Goal: Information Seeking & Learning: Learn about a topic

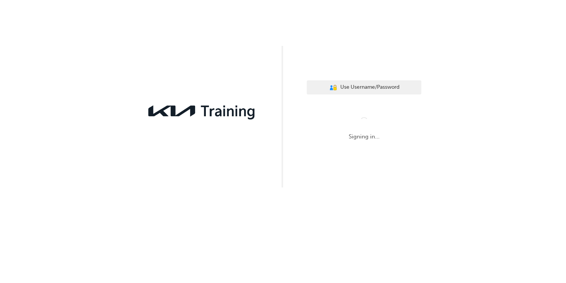
click at [312, 162] on div "User Authentication Icon - Blue Person, Gold Lock Use Username/Password Signing…" at bounding box center [283, 93] width 566 height 187
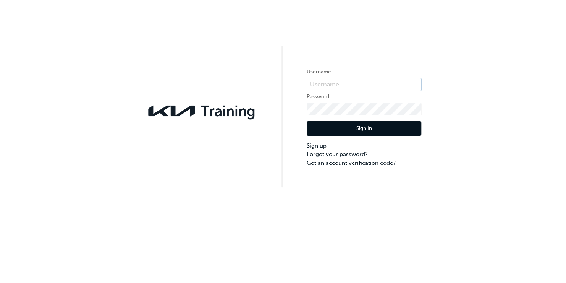
click at [343, 85] on input "text" at bounding box center [364, 84] width 115 height 13
click at [343, 85] on input "KAU82580C0" at bounding box center [364, 84] width 115 height 13
click at [353, 85] on input "KAU82580C0" at bounding box center [364, 84] width 115 height 13
type input "KAU82580C0"
click at [337, 154] on link "Forgot your password?" at bounding box center [364, 154] width 115 height 9
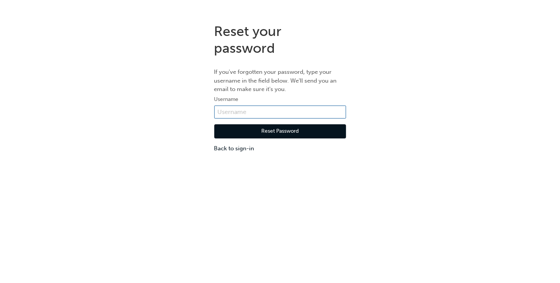
click at [247, 115] on input "text" at bounding box center [280, 111] width 132 height 13
type input "KAU82580C0"
click at [264, 131] on button "Reset Password" at bounding box center [280, 131] width 132 height 15
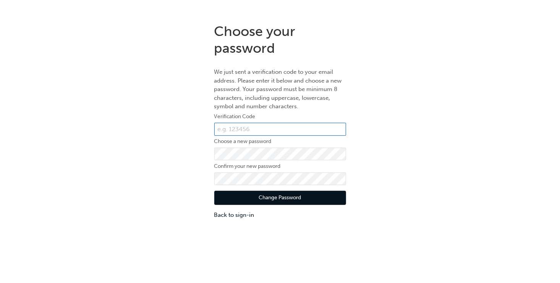
click at [264, 131] on input "text" at bounding box center [280, 129] width 132 height 13
type input "2"
type input "325908"
click at [306, 197] on button "Change Password" at bounding box center [280, 198] width 132 height 15
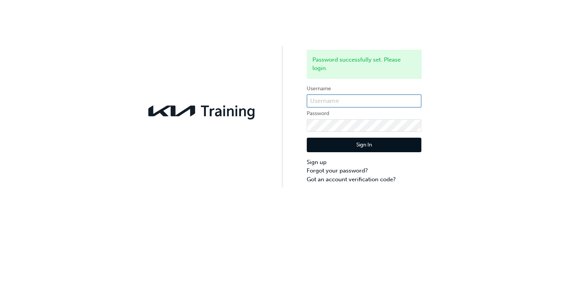
type input "KAU82580C0"
click at [373, 147] on button "Sign In" at bounding box center [364, 144] width 115 height 15
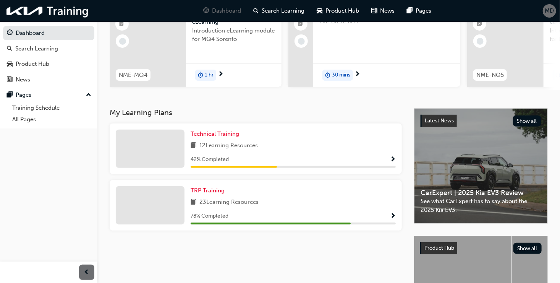
scroll to position [117, 0]
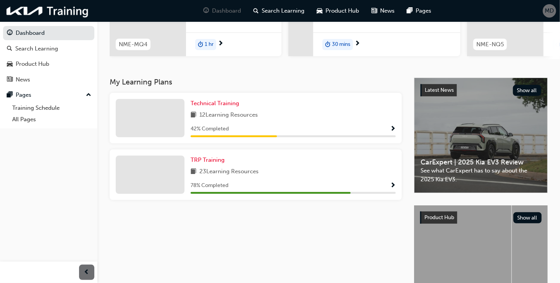
click at [219, 123] on div "Technical Training 12 Learning Resources 42 % Completed" at bounding box center [293, 118] width 205 height 38
click at [391, 130] on span "Show Progress" at bounding box center [393, 129] width 6 height 7
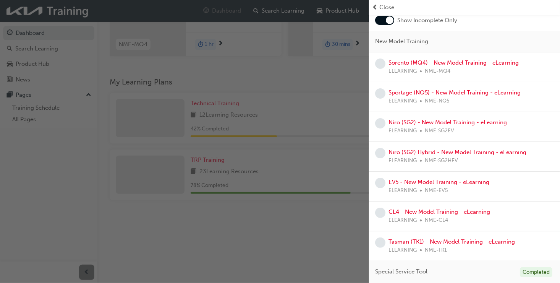
scroll to position [0, 0]
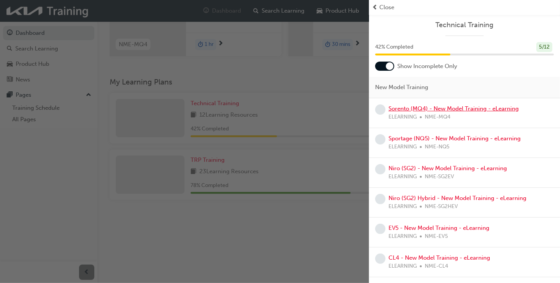
click at [436, 109] on link "Sorento (MQ4) - New Model Training - eLearning" at bounding box center [453, 108] width 130 height 7
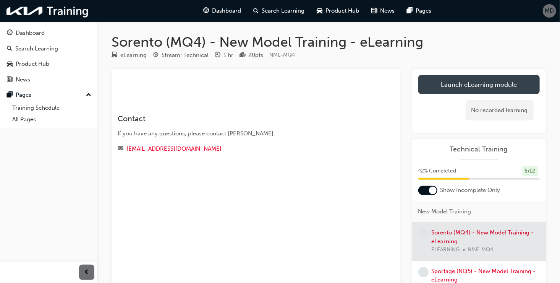
click at [460, 89] on link "Launch eLearning module" at bounding box center [478, 84] width 121 height 19
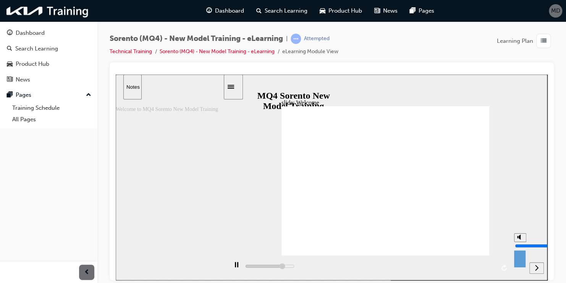
type input "6400"
type input "9"
type input "6500"
type input "10"
type input "6800"
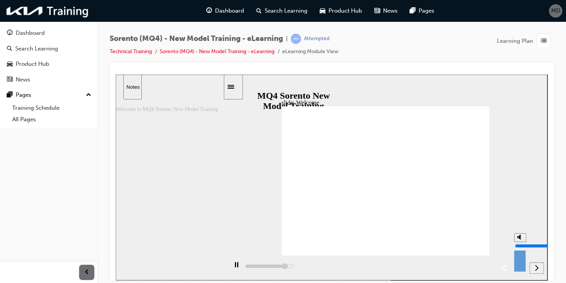
drag, startPoint x: 520, startPoint y: 239, endPoint x: 520, endPoint y: 228, distance: 10.3
type input "10"
click at [520, 242] on input "volume" at bounding box center [539, 245] width 49 height 6
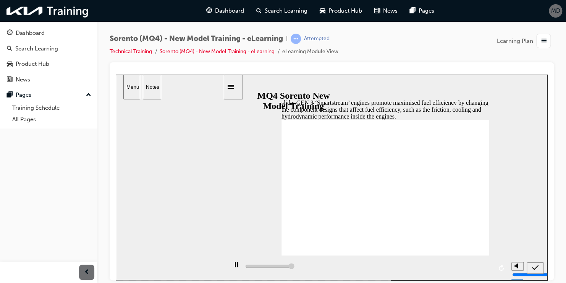
type input "5000"
radio input "true"
click at [538, 270] on icon "submit" at bounding box center [535, 266] width 6 height 7
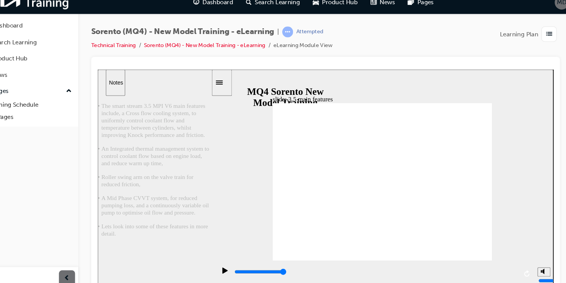
drag, startPoint x: 364, startPoint y: 192, endPoint x: 337, endPoint y: 145, distance: 53.6
drag, startPoint x: 337, startPoint y: 145, endPoint x: 327, endPoint y: 125, distance: 23.1
drag, startPoint x: 349, startPoint y: 65, endPoint x: 360, endPoint y: 55, distance: 14.6
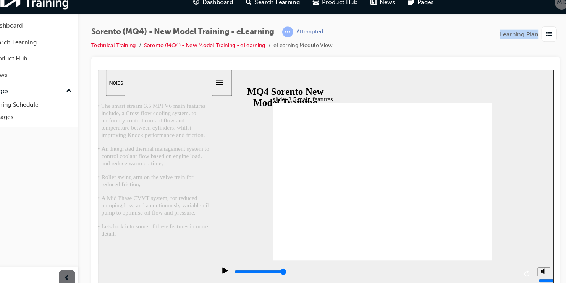
click at [360, 55] on div "Sorento (MQ4) - New Model Training - eLearning | Attempted Technical Training S…" at bounding box center [332, 143] width 444 height 218
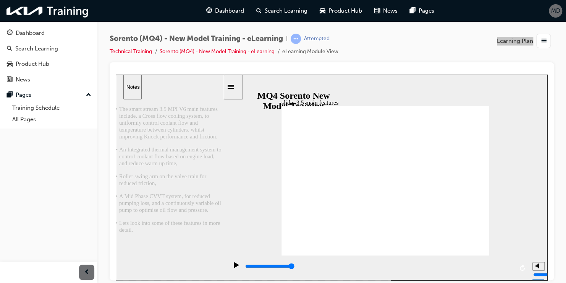
drag, startPoint x: 380, startPoint y: 95, endPoint x: 378, endPoint y: 70, distance: 25.0
click at [378, 74] on html "slide: 3.5 main features 직선 연결선 3 Group 3 • Reduced friction • Easy to apply va…" at bounding box center [332, 176] width 432 height 205
drag, startPoint x: 382, startPoint y: 81, endPoint x: 386, endPoint y: 72, distance: 10.2
click at [386, 74] on html "slide: 3.5 main features 직선 연결선 3 Group 3 • Reduced friction • Easy to apply va…" at bounding box center [332, 176] width 432 height 205
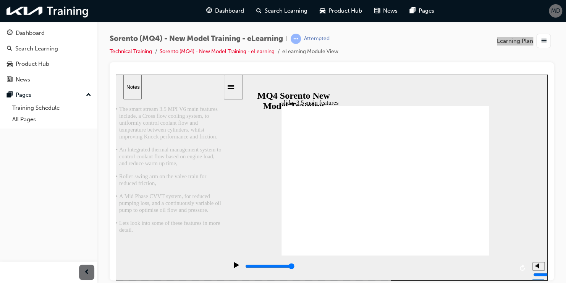
click at [234, 267] on icon "play/pause" at bounding box center [236, 264] width 5 height 6
click at [519, 267] on button "replay" at bounding box center [522, 267] width 11 height 11
click at [165, 147] on div "• The smart stream 3.5 MPI V6 main features include, a Cross flow cooling syste…" at bounding box center [170, 169] width 108 height 128
click at [239, 84] on icon "Sidebar Toggle" at bounding box center [233, 86] width 11 height 5
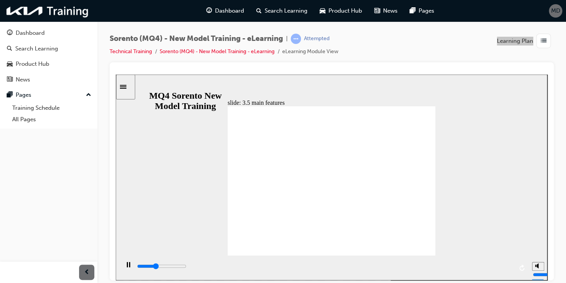
click at [522, 161] on div "slide: 3.5 main features 직선 연결선 3 Group 3 • Reduced friction • Easy to apply va…" at bounding box center [332, 176] width 432 height 205
click at [129, 85] on icon "Sidebar Toggle" at bounding box center [125, 86] width 11 height 5
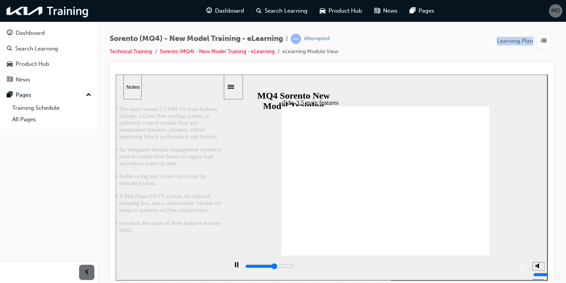
click at [540, 44] on div "button" at bounding box center [543, 41] width 15 height 15
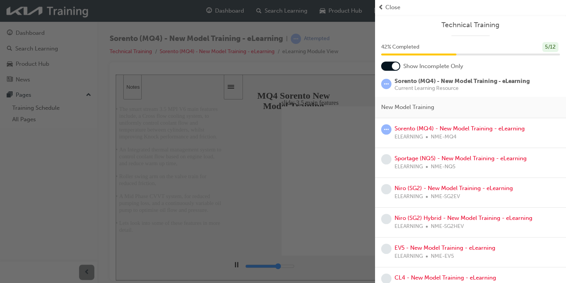
click at [348, 60] on div "button" at bounding box center [187, 141] width 375 height 283
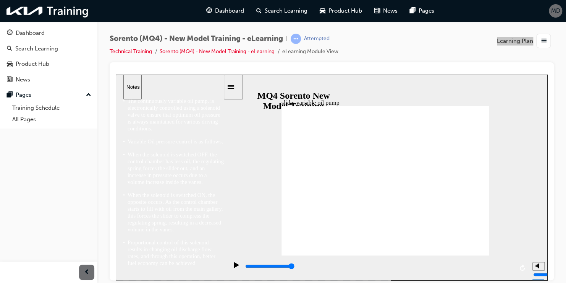
scroll to position [25, 0]
drag, startPoint x: 222, startPoint y: 218, endPoint x: 227, endPoint y: 253, distance: 35.1
click at [227, 253] on div "slide: variable oil pump ▶ Electronically Controlled Continuously Variable Oil …" at bounding box center [332, 176] width 432 height 205
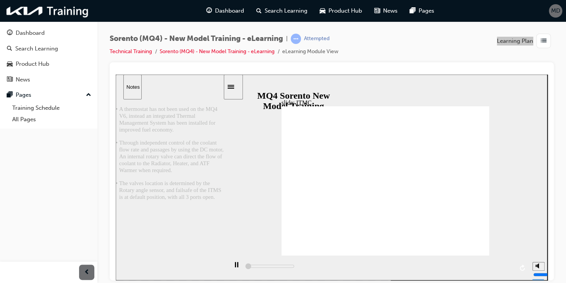
scroll to position [0, 0]
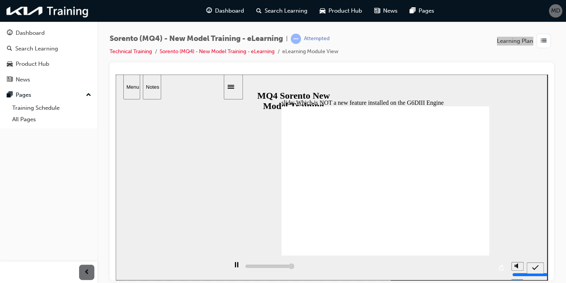
type input "5000"
radio input "true"
click at [537, 263] on div "submit" at bounding box center [535, 267] width 11 height 8
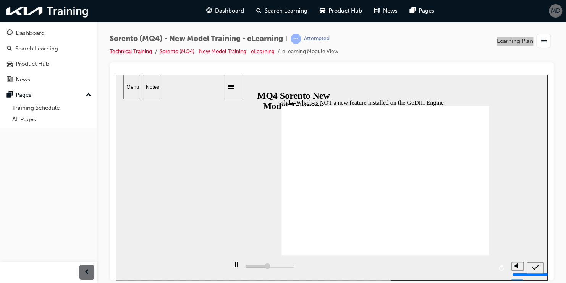
type input "5000"
radio input "false"
radio input "true"
click at [535, 263] on icon "submit" at bounding box center [535, 266] width 6 height 7
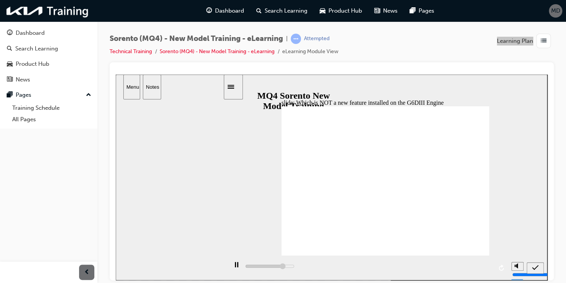
type input "5000"
radio input "false"
radio input "true"
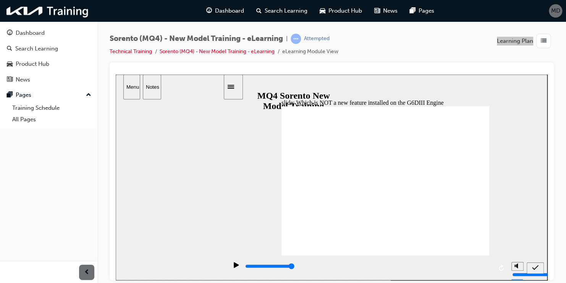
click at [533, 267] on icon "submit" at bounding box center [535, 266] width 6 height 5
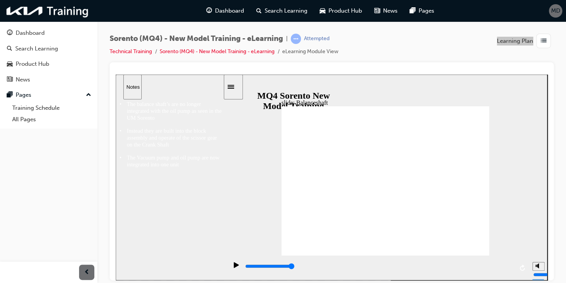
type input "38000"
click at [88, 97] on span "up-icon" at bounding box center [88, 95] width 5 height 10
click at [88, 97] on span "down-icon" at bounding box center [88, 95] width 5 height 10
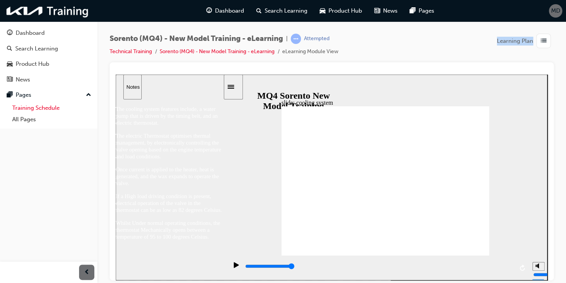
click at [60, 108] on link "Training Schedule" at bounding box center [51, 108] width 85 height 12
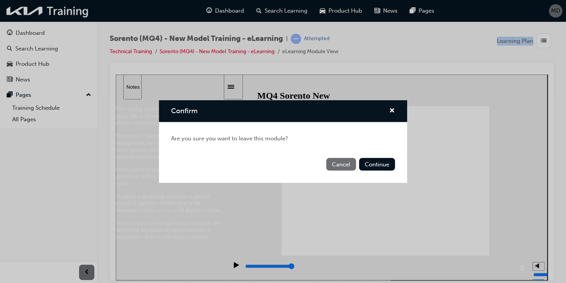
click at [342, 165] on button "Cancel" at bounding box center [341, 164] width 30 height 13
